Goal: Transaction & Acquisition: Purchase product/service

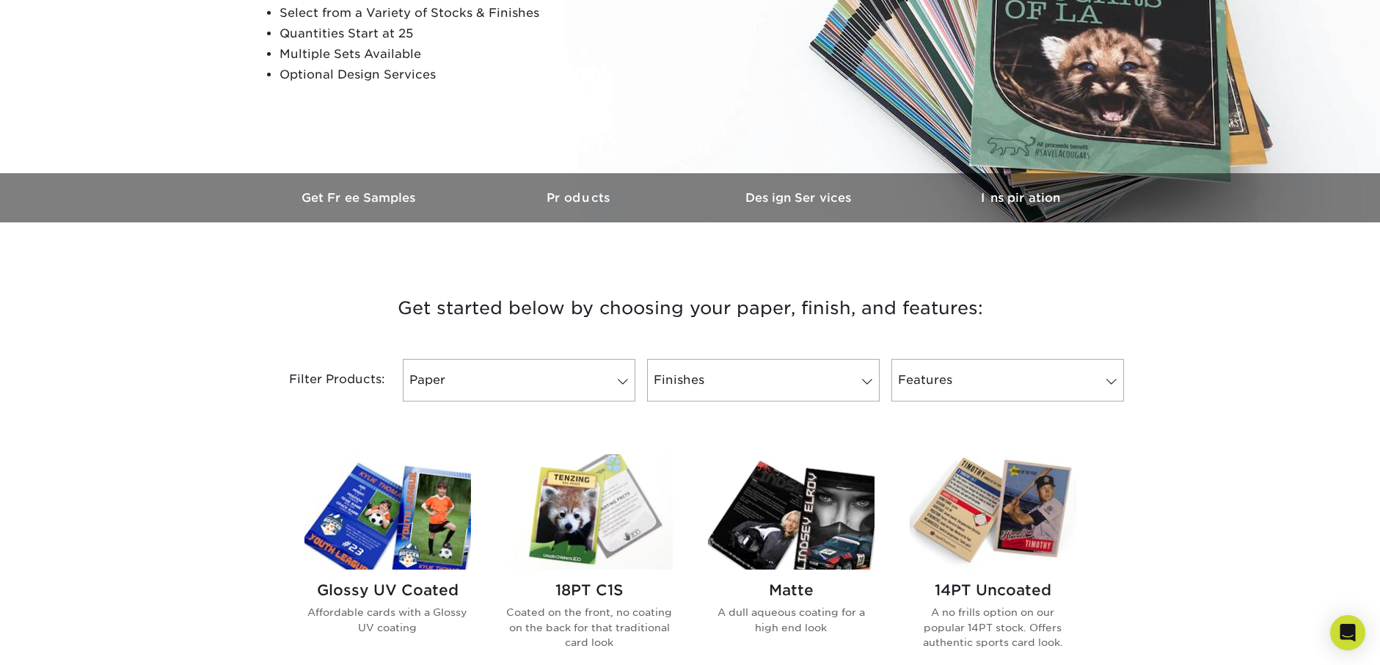
scroll to position [294, 0]
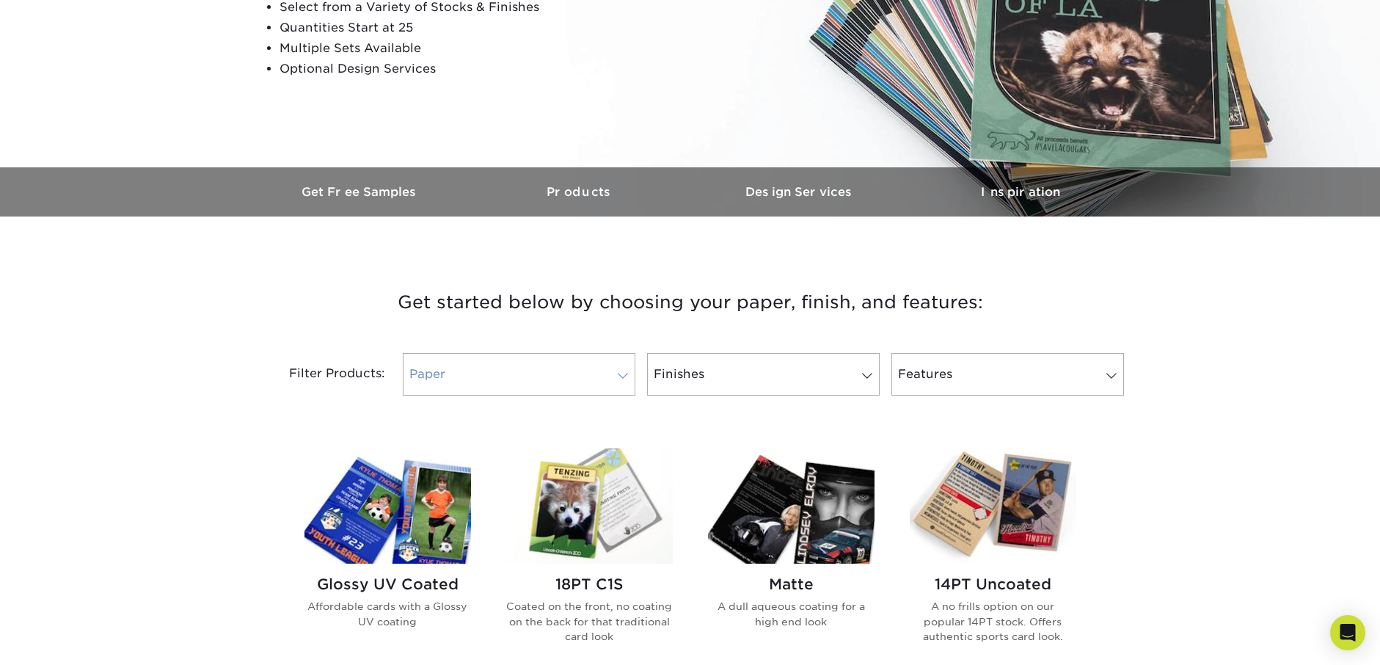
click at [511, 364] on link "Paper" at bounding box center [519, 374] width 233 height 43
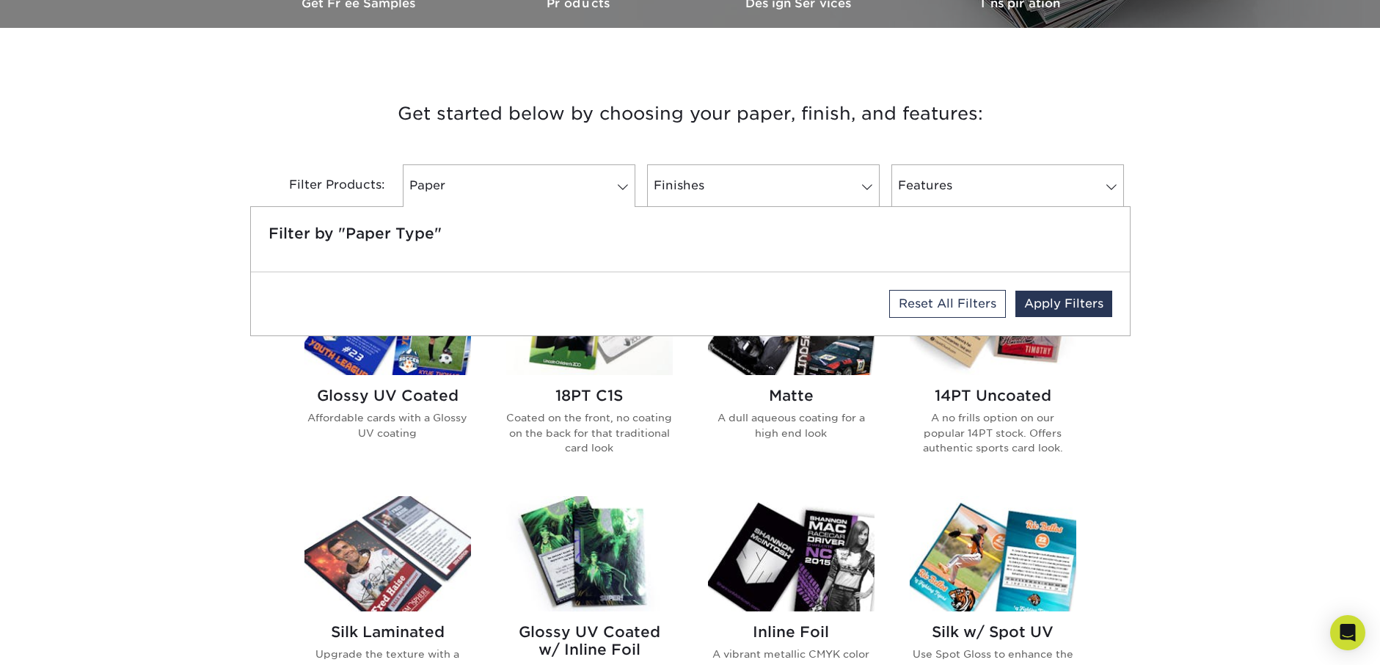
scroll to position [514, 0]
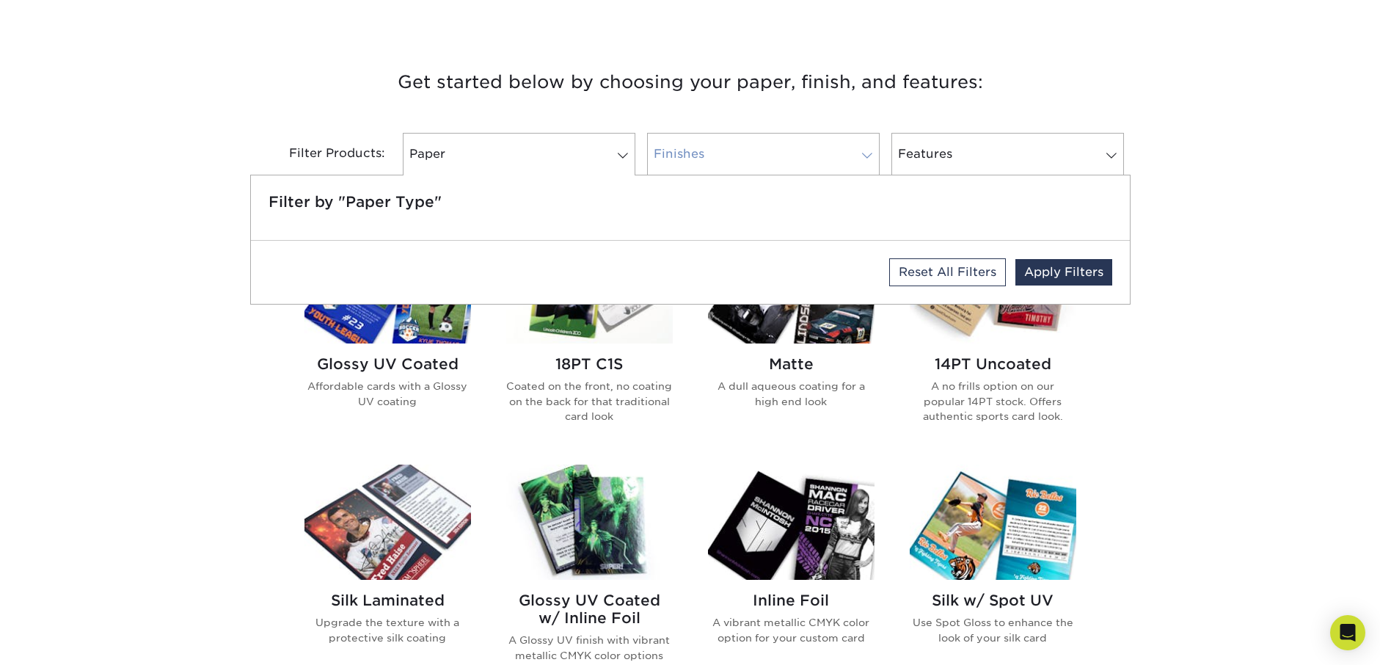
click at [706, 161] on link "Finishes" at bounding box center [763, 154] width 233 height 43
click at [721, 151] on link "Finishes" at bounding box center [763, 154] width 233 height 43
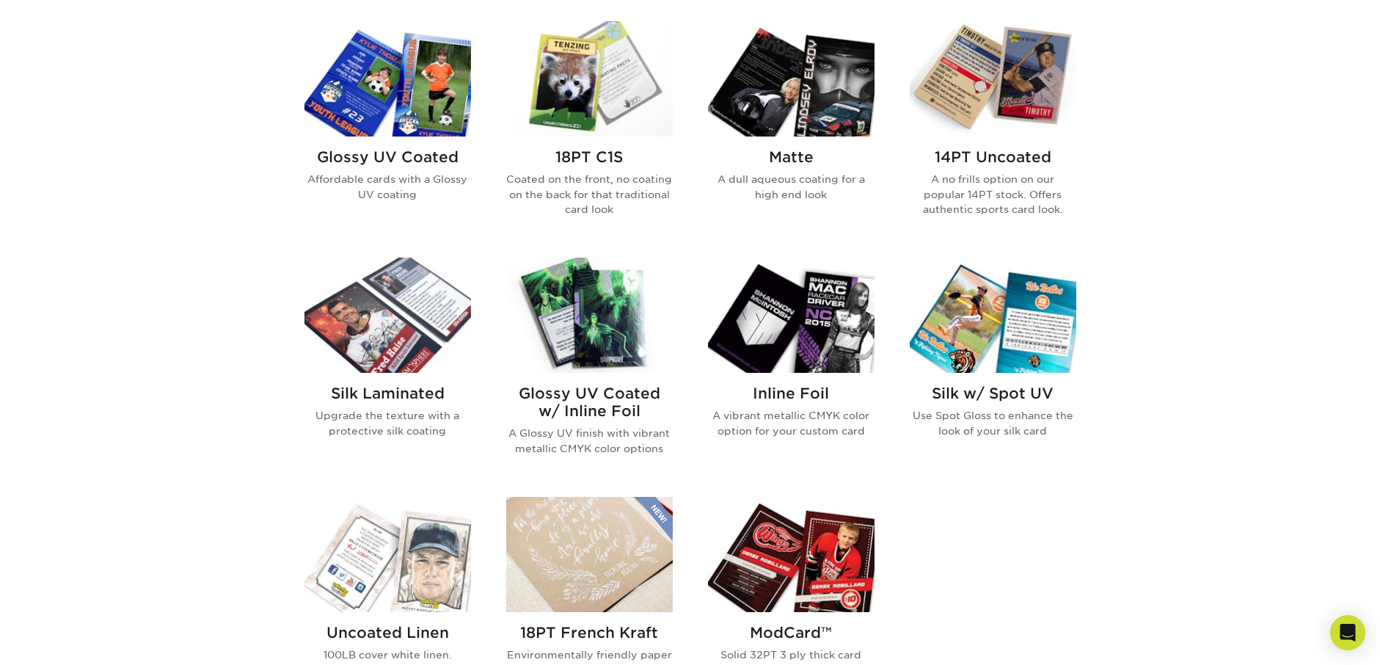
scroll to position [734, 0]
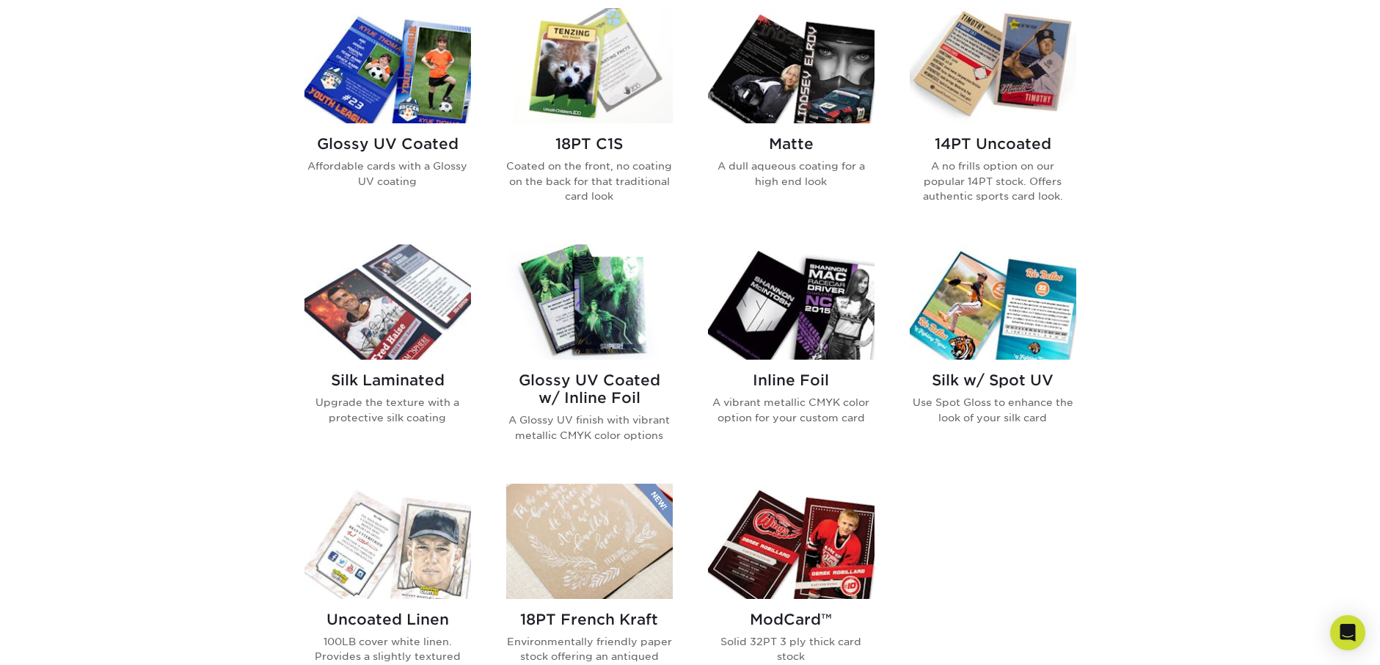
click at [583, 321] on img at bounding box center [589, 301] width 167 height 115
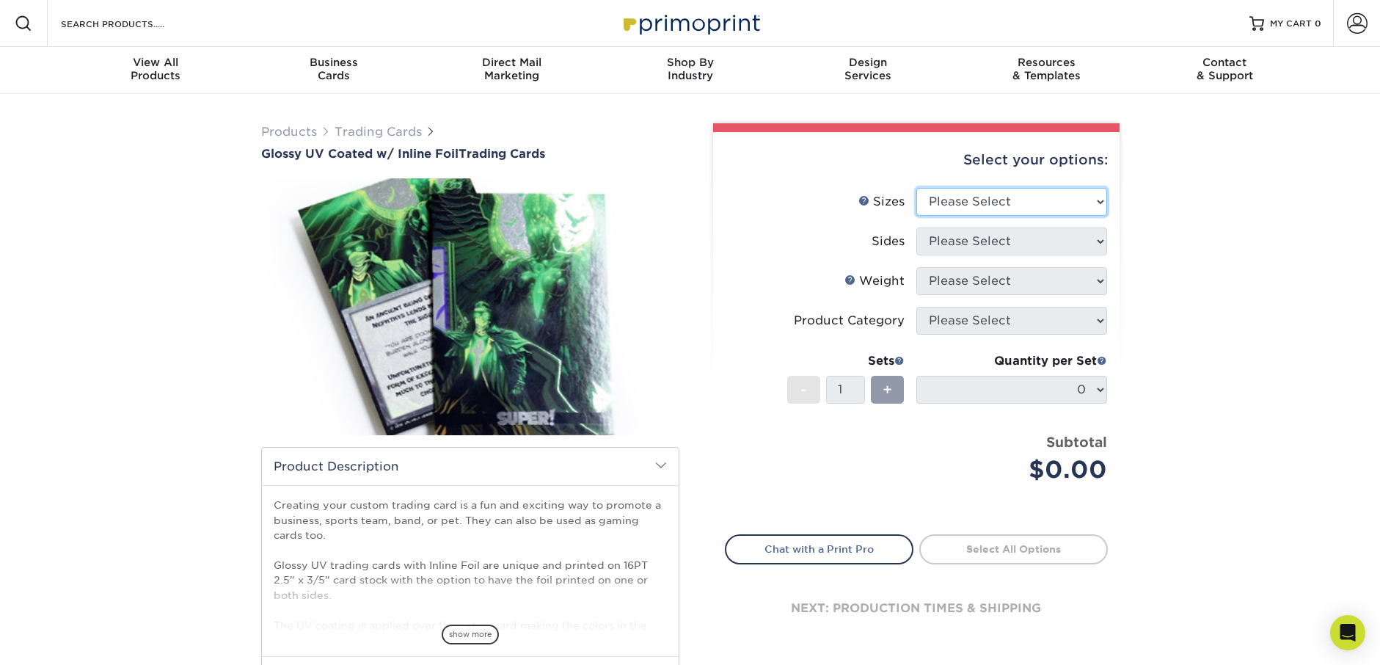
click at [1044, 203] on select "Please Select 2.5" x 3.5"" at bounding box center [1012, 202] width 191 height 28
select select "2.50x3.50"
click at [917, 188] on select "Please Select 2.5" x 3.5"" at bounding box center [1012, 202] width 191 height 28
click at [997, 244] on select "Please Select Print Both Sides - Foil Back Only Print Both Sides - Foil Both Si…" at bounding box center [1012, 241] width 191 height 28
select select "e9e9dfb3-fba1-4d60-972c-fd9ca5904d33"
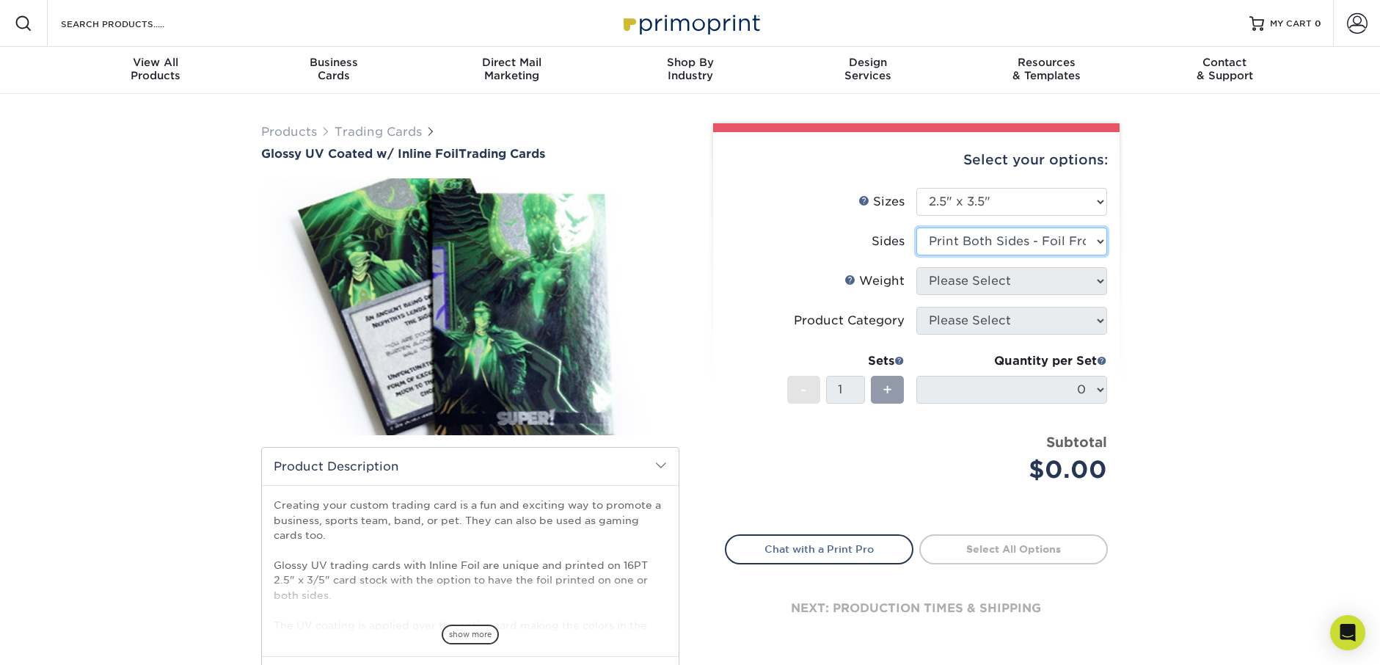
click at [917, 227] on select "Please Select Print Both Sides - Foil Back Only Print Both Sides - Foil Both Si…" at bounding box center [1012, 241] width 191 height 28
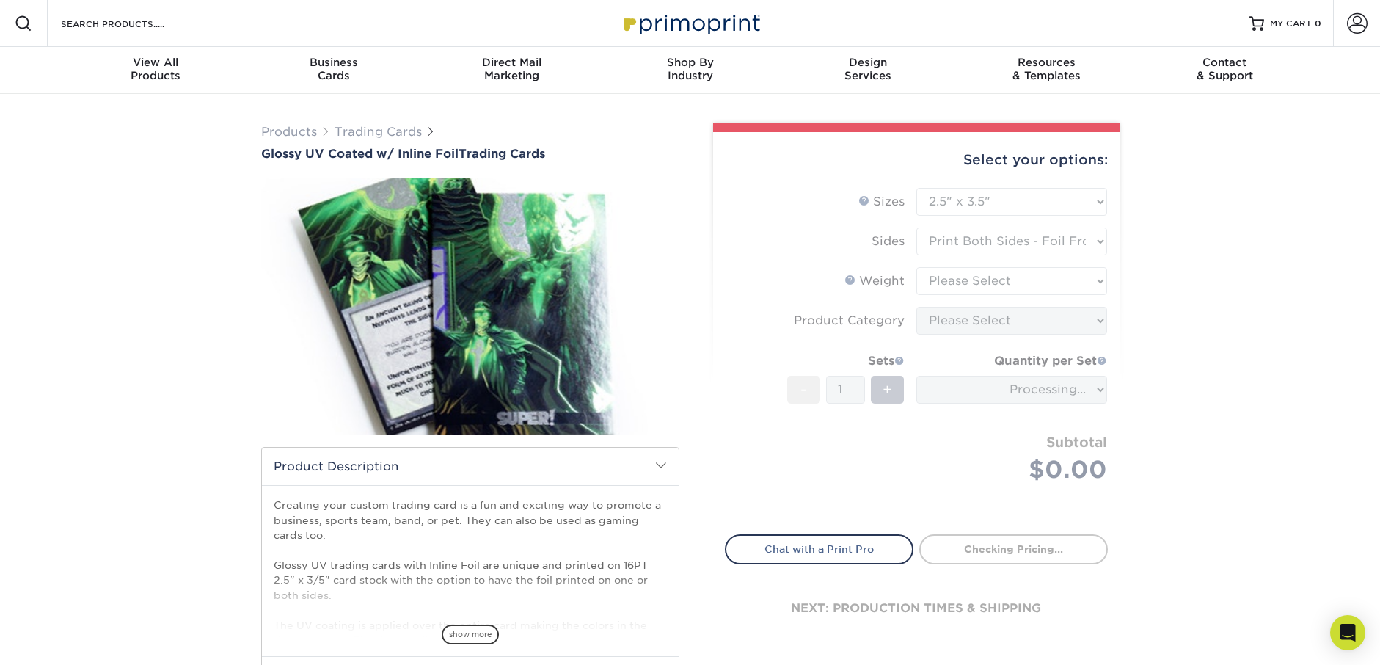
click at [1034, 287] on form "Sizes Help Sizes Please Select 2.5" x 3.5" Sides Please Select 16PT - 1" at bounding box center [916, 352] width 383 height 329
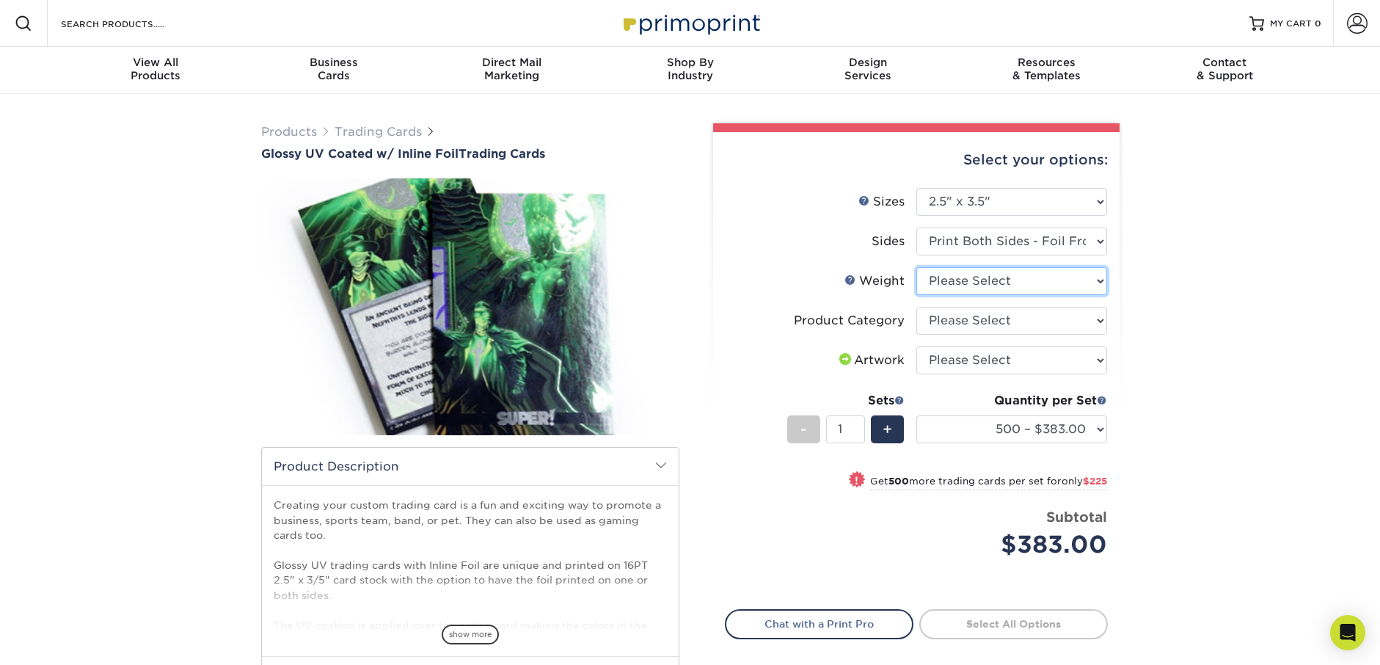
click at [1034, 287] on select "Please Select 16PT" at bounding box center [1012, 281] width 191 height 28
select select "16PT"
click at [917, 267] on select "Please Select 16PT" at bounding box center [1012, 281] width 191 height 28
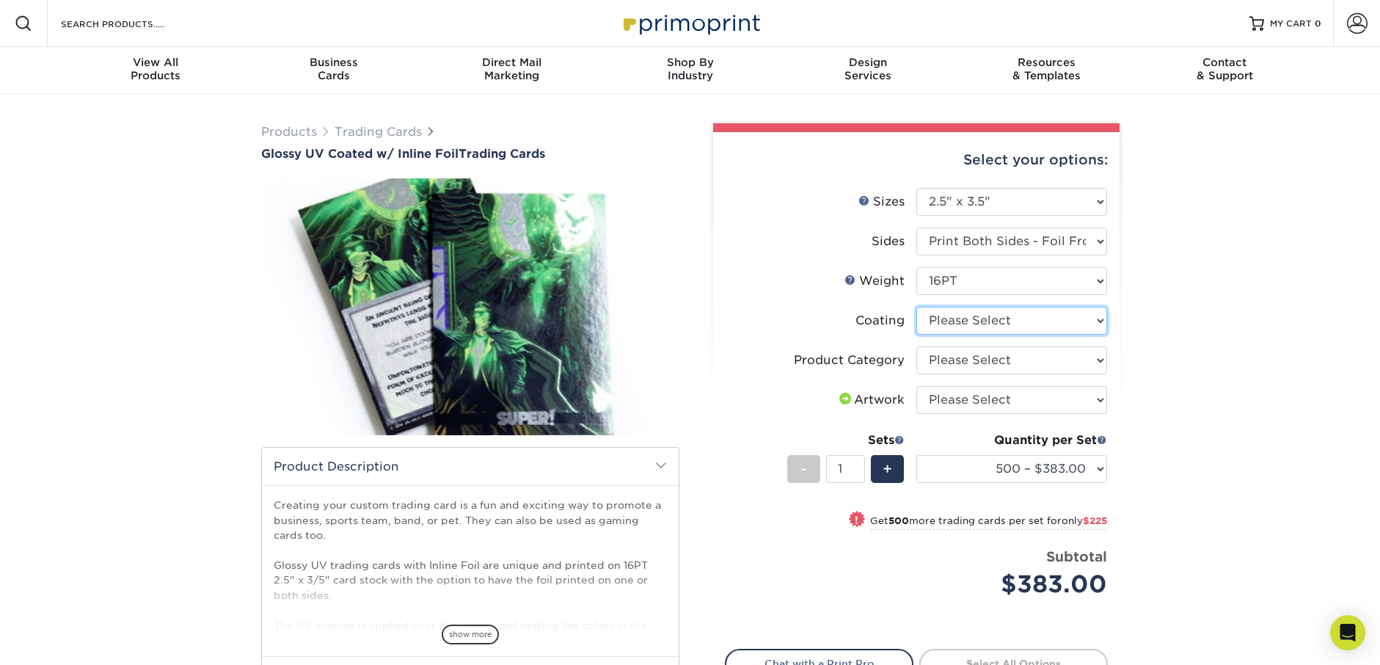
click at [996, 324] on select at bounding box center [1012, 321] width 191 height 28
select select "ae367451-b2b8-45df-a344-0f05b6a12993"
click at [917, 307] on select at bounding box center [1012, 321] width 191 height 28
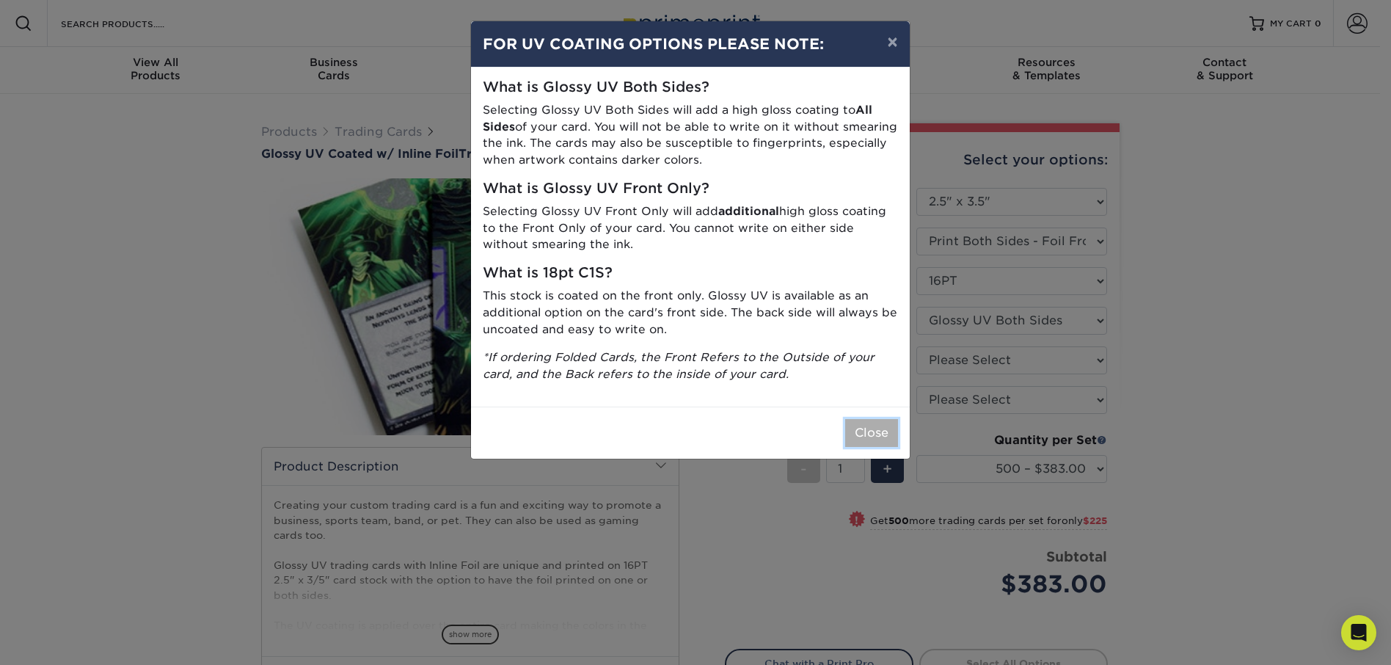
click at [875, 433] on button "Close" at bounding box center [871, 433] width 53 height 28
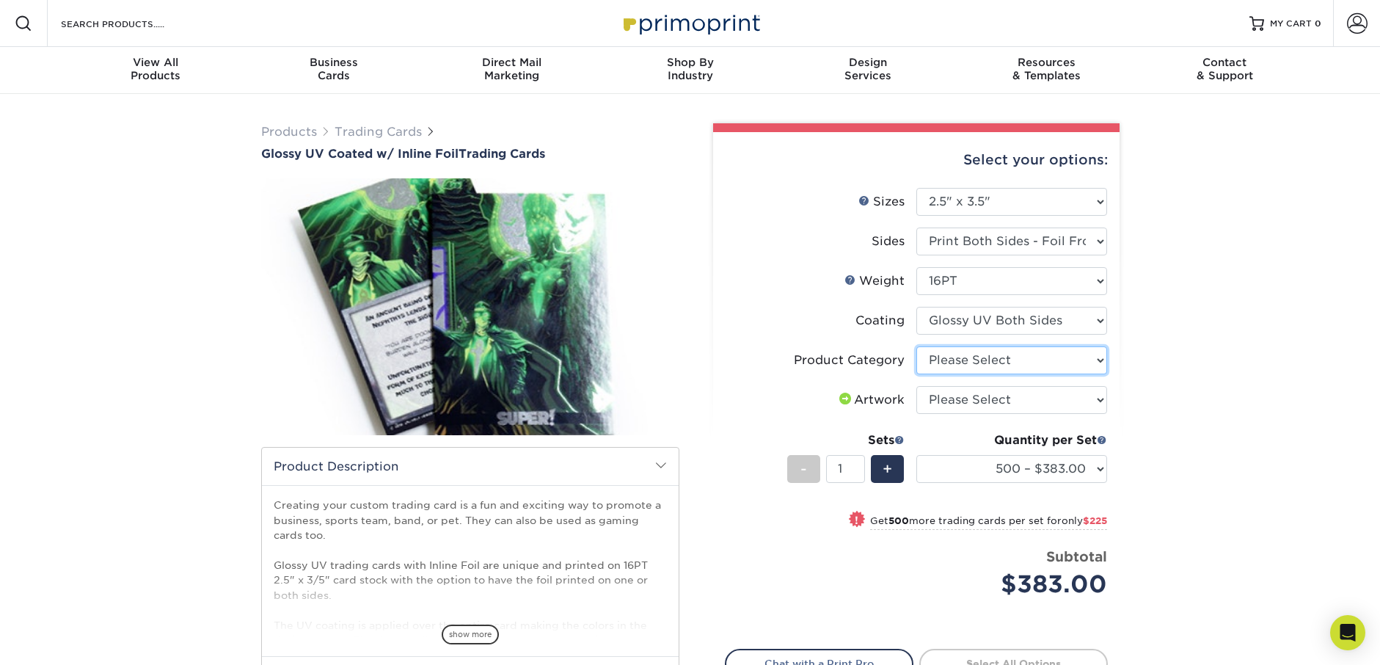
click at [979, 367] on select "Please Select Trading Cards" at bounding box center [1012, 360] width 191 height 28
select select "c2f9bce9-36c2-409d-b101-c29d9d031e18"
click at [917, 346] on select "Please Select Trading Cards" at bounding box center [1012, 360] width 191 height 28
click at [974, 399] on select "Please Select I will upload files I need a design - $100" at bounding box center [1012, 400] width 191 height 28
select select "upload"
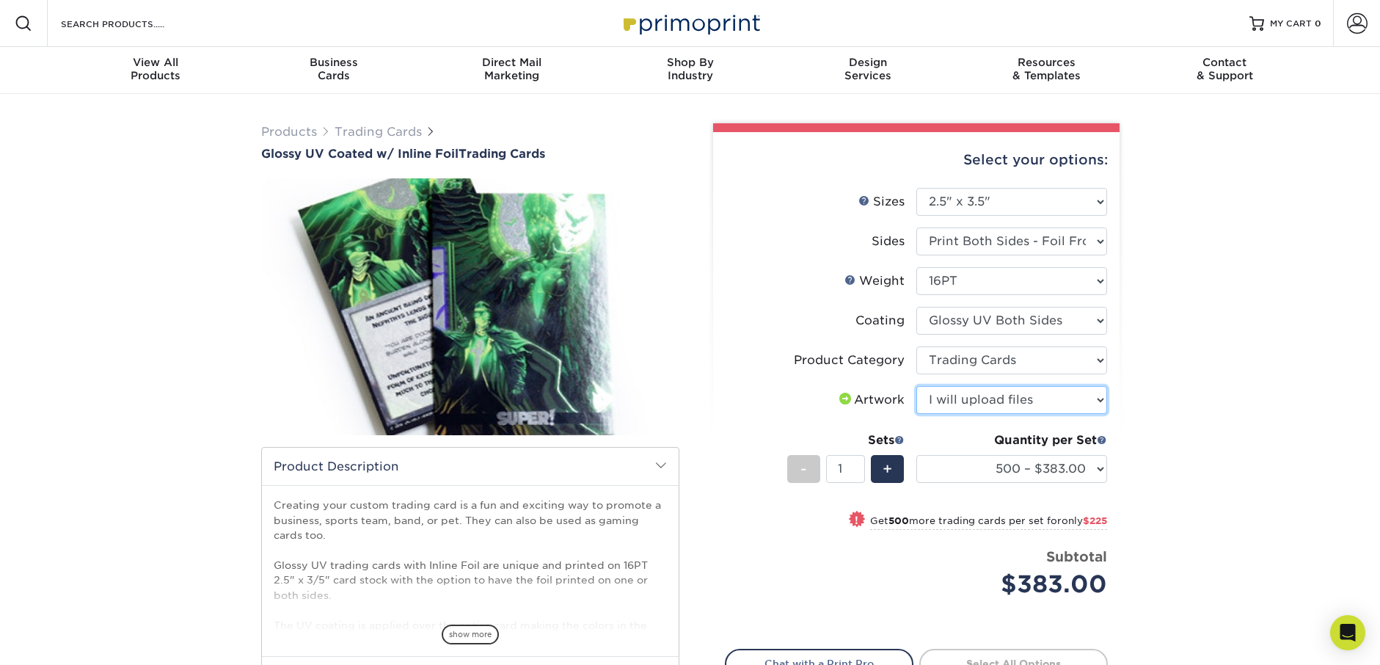
click at [917, 386] on select "Please Select I will upload files I need a design - $100" at bounding box center [1012, 400] width 191 height 28
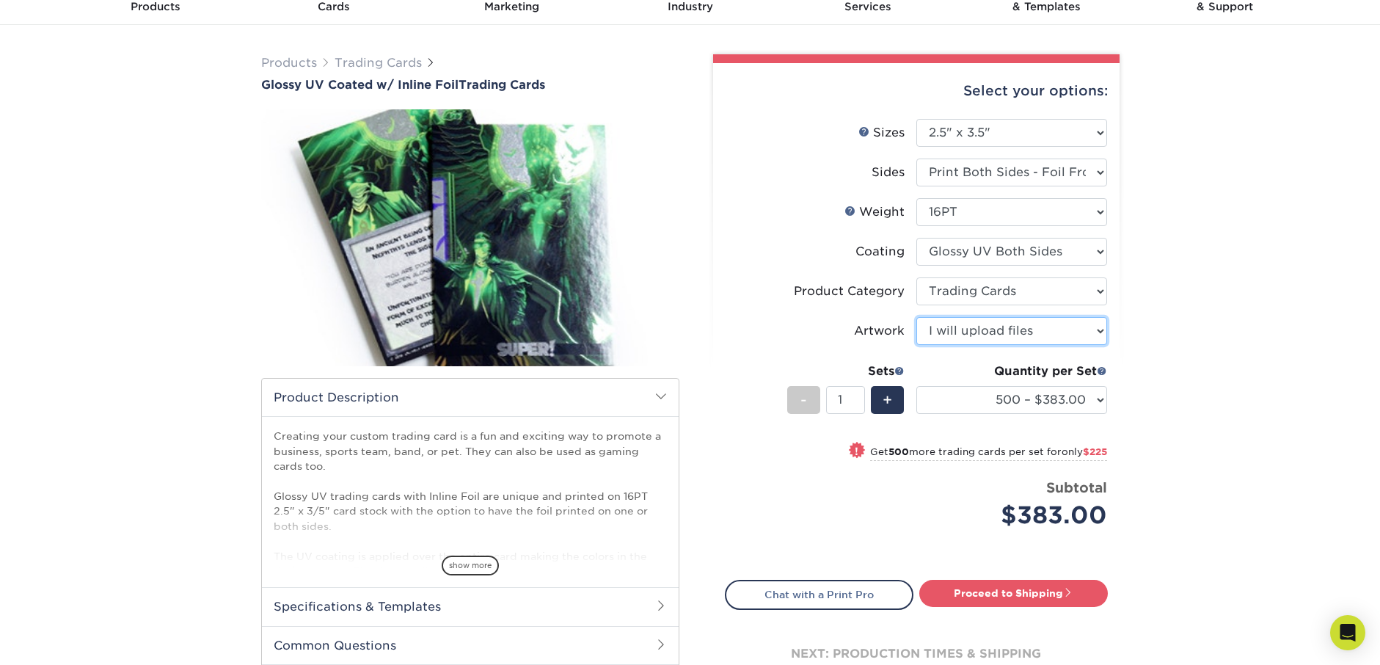
scroll to position [73, 0]
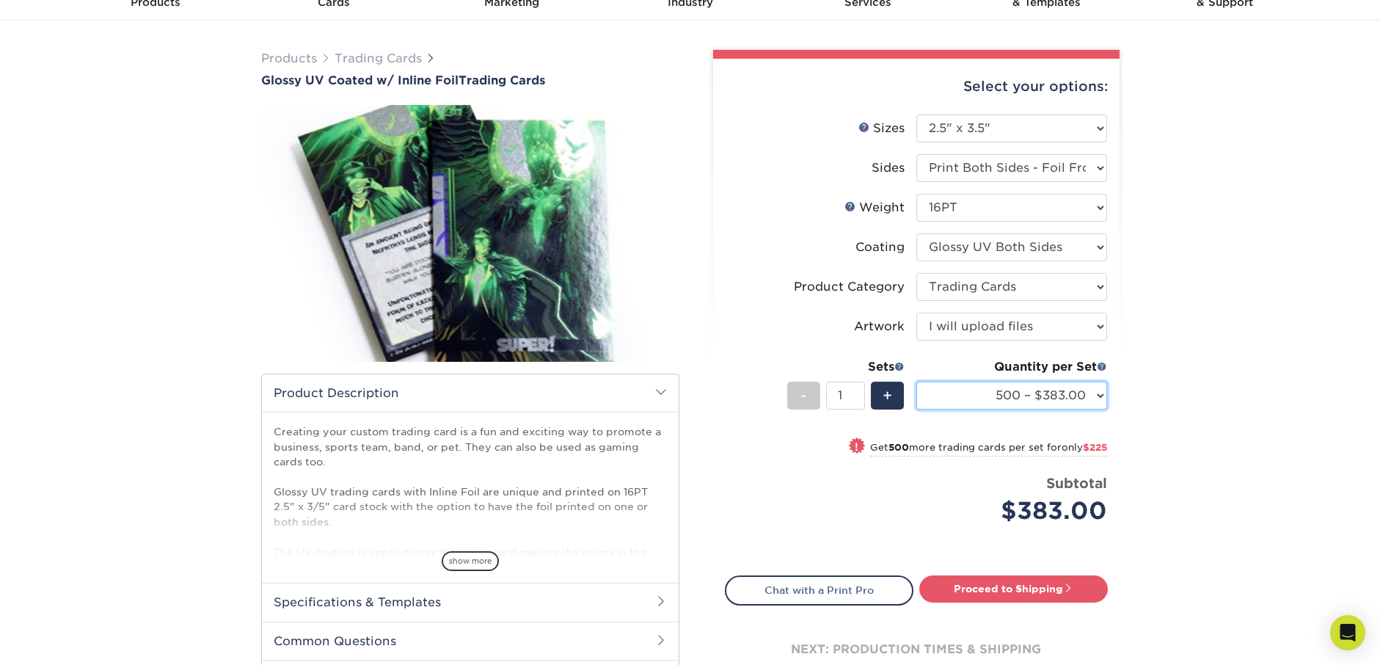
click at [1087, 400] on select "500 – $383.00 1000 – $608.00 2500 – $883.00 5000 – $1252.00" at bounding box center [1012, 396] width 191 height 28
click at [917, 382] on select "500 – $383.00 1000 – $608.00 2500 – $883.00 5000 – $1252.00" at bounding box center [1012, 396] width 191 height 28
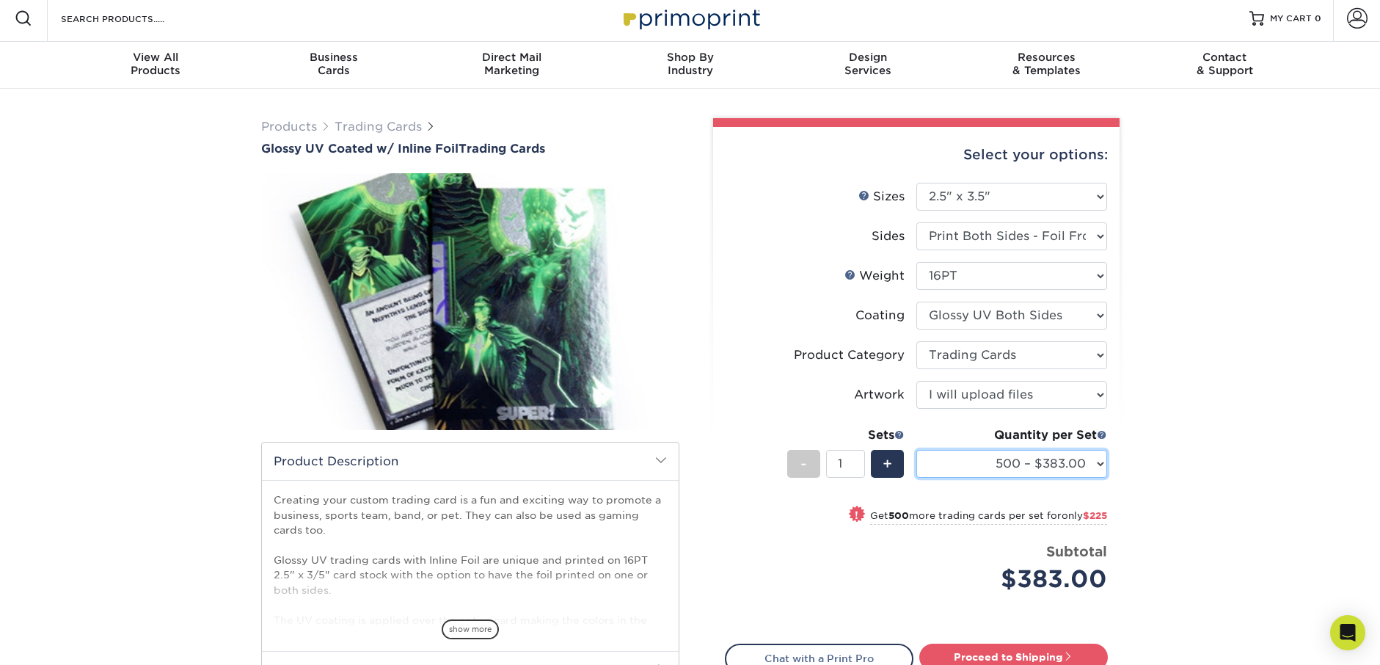
scroll to position [0, 0]
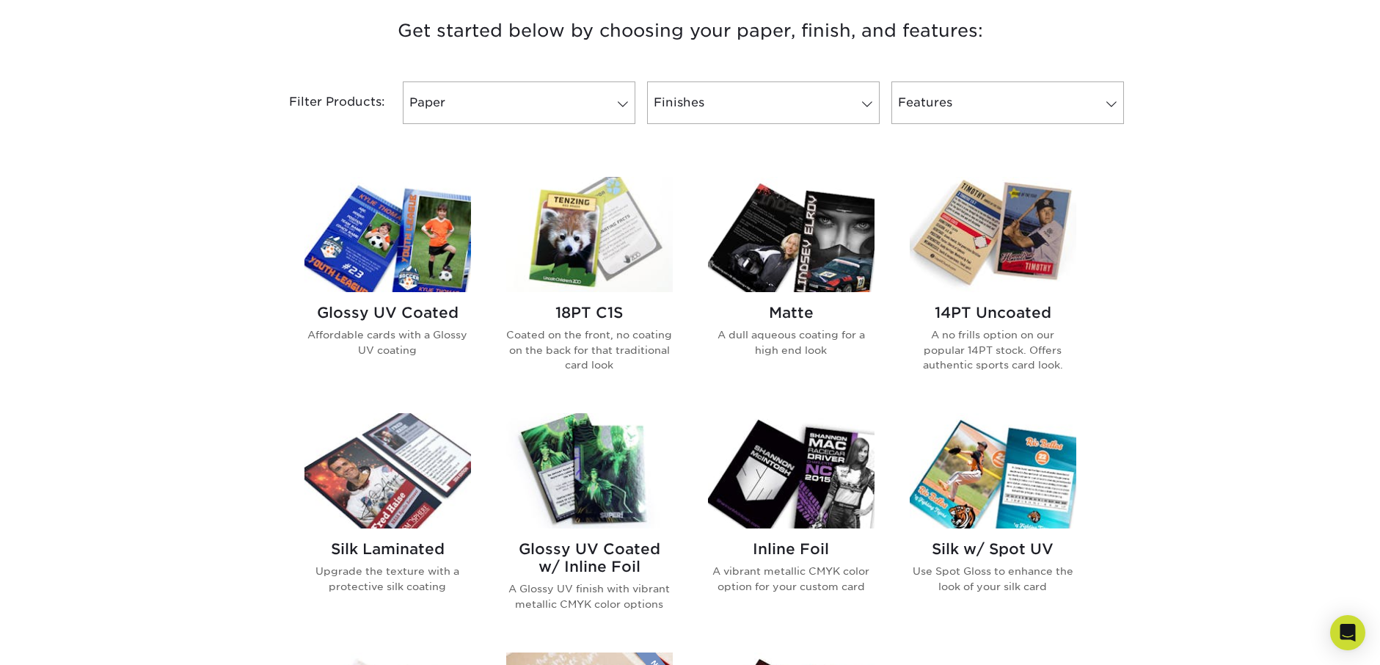
scroll to position [587, 0]
